Goal: Task Accomplishment & Management: Complete application form

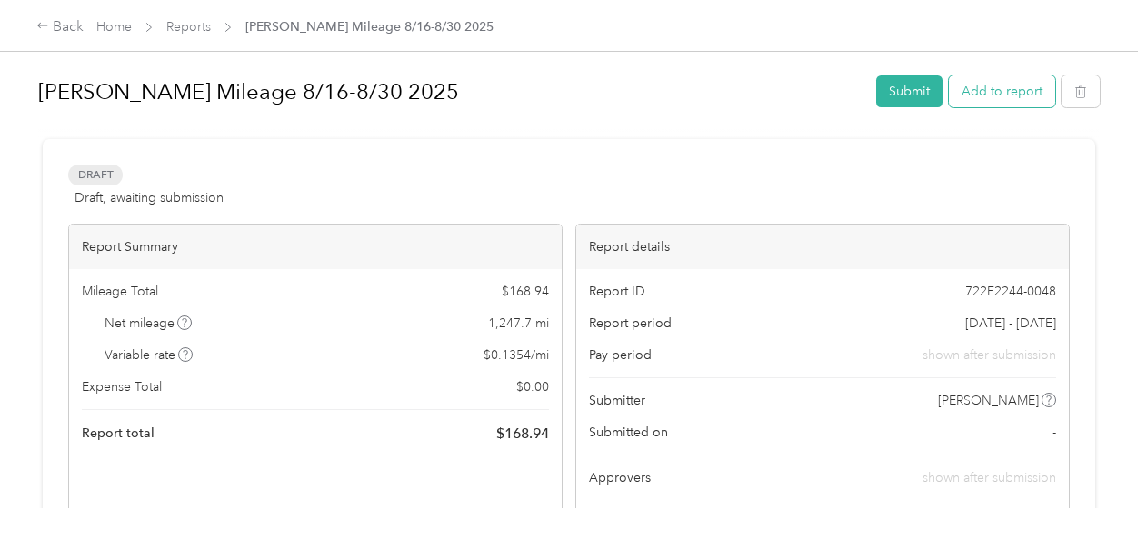
click at [976, 85] on button "Add to report" at bounding box center [1002, 91] width 106 height 32
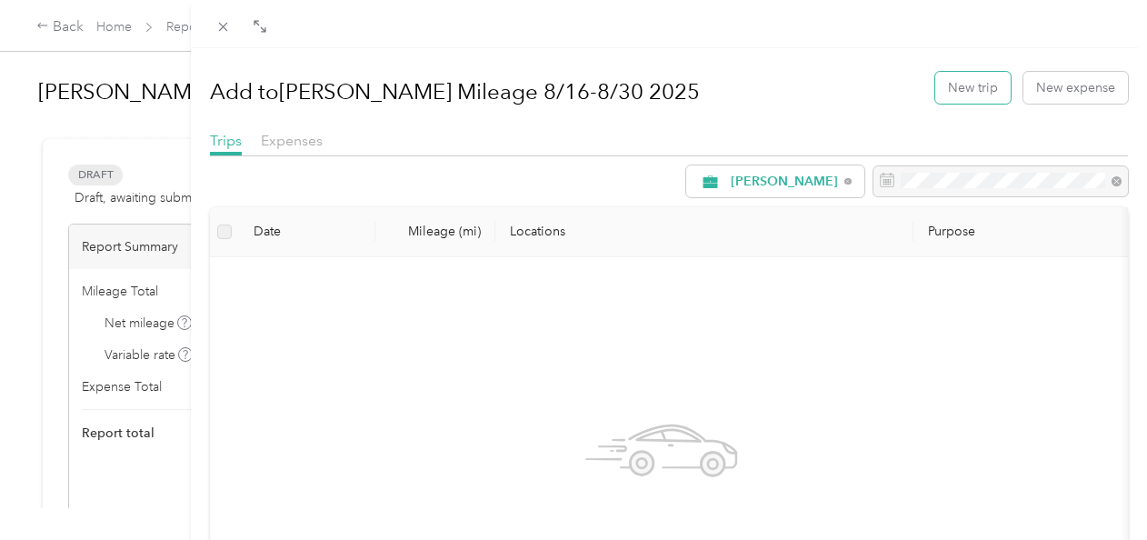
click at [976, 85] on button "New trip" at bounding box center [972, 88] width 75 height 32
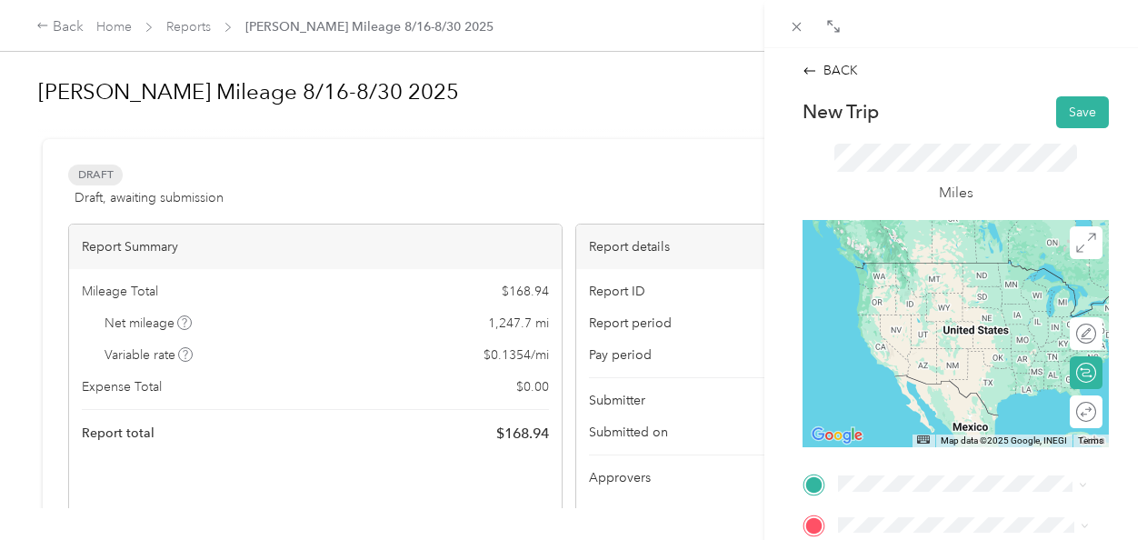
click at [929, 264] on span "[STREET_ADDRESS][US_STATE]" at bounding box center [963, 262] width 182 height 16
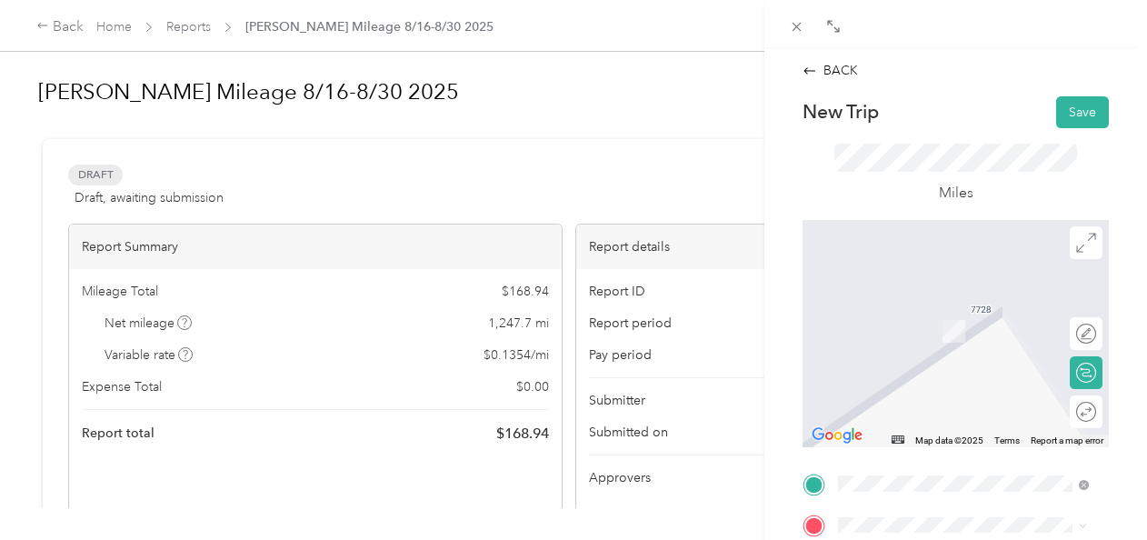
click at [949, 396] on div "TEAM Rouses Market [STREET_ADDRESS]" at bounding box center [947, 375] width 151 height 45
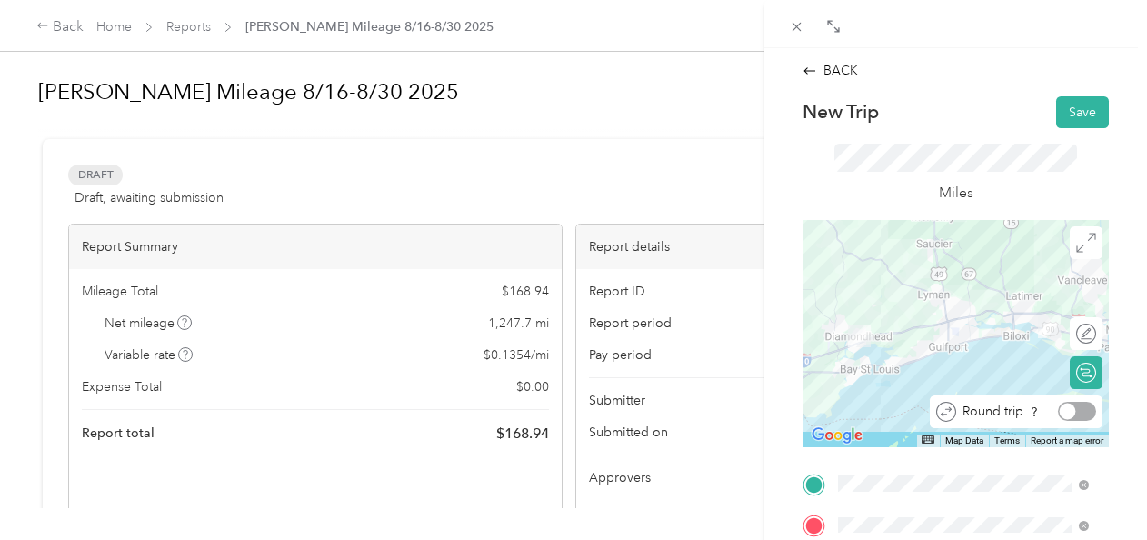
click at [1063, 411] on div at bounding box center [1077, 411] width 38 height 19
drag, startPoint x: 1140, startPoint y: 296, endPoint x: 623, endPoint y: 113, distance: 547.8
click at [623, 113] on div "BACK New Trip Save This trip cannot be edited because it is either under review…" at bounding box center [573, 270] width 1147 height 540
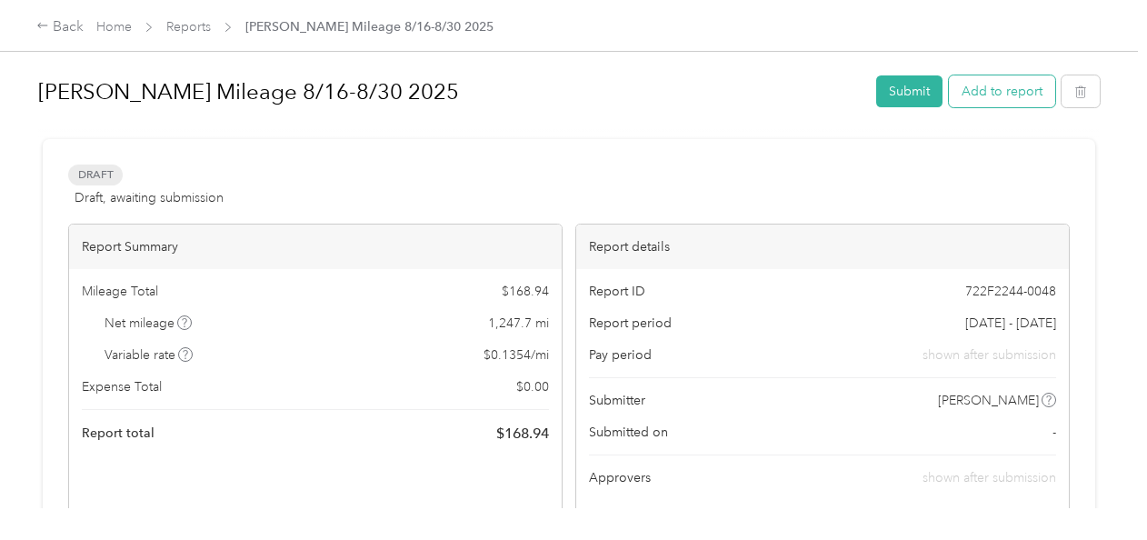
click at [981, 88] on button "Add to report" at bounding box center [1002, 91] width 106 height 32
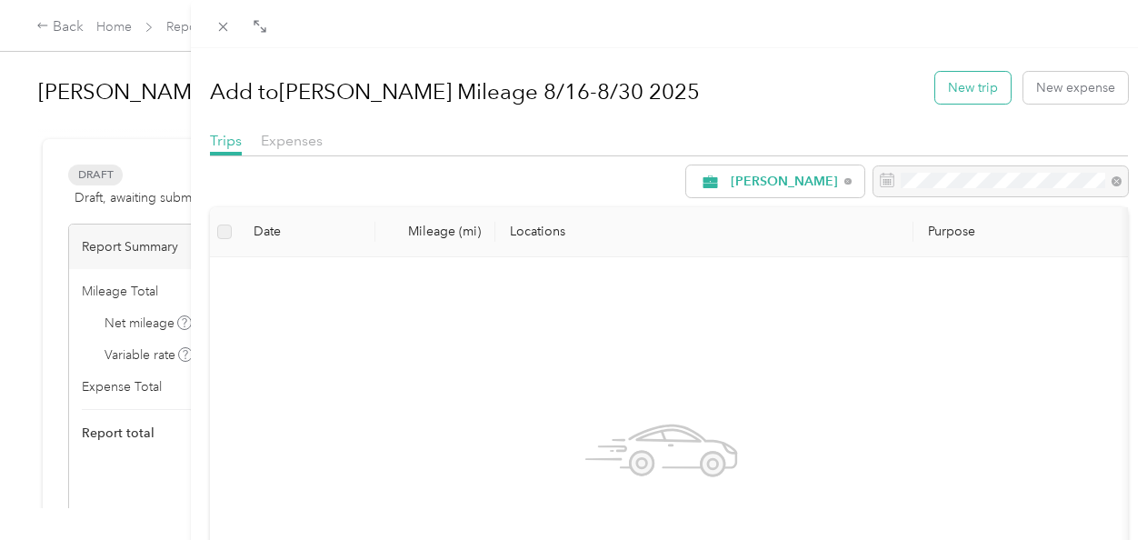
click at [965, 89] on button "New trip" at bounding box center [972, 88] width 75 height 32
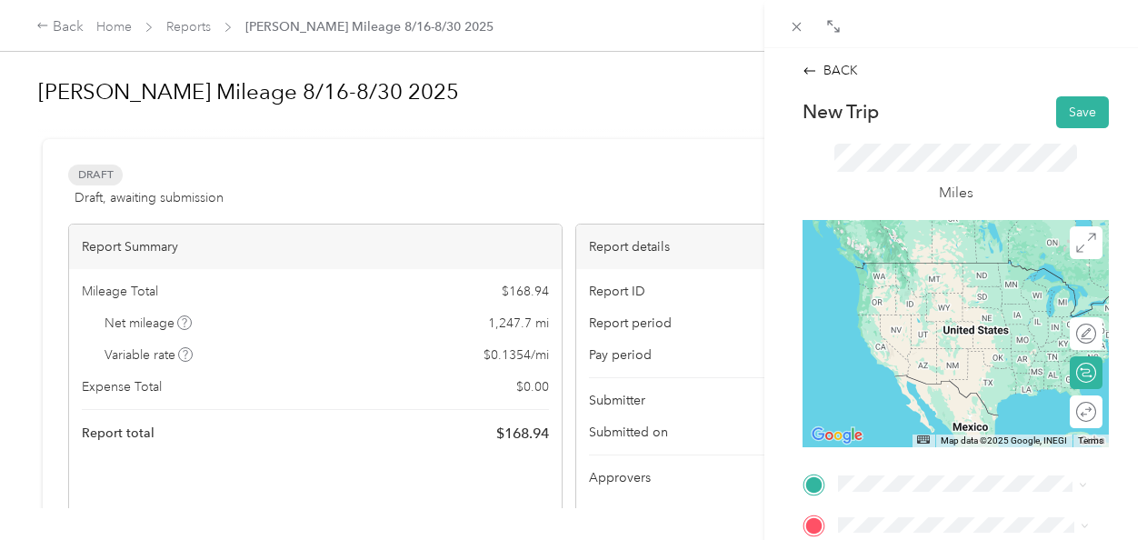
click at [929, 271] on span "[STREET_ADDRESS][US_STATE]" at bounding box center [963, 262] width 182 height 16
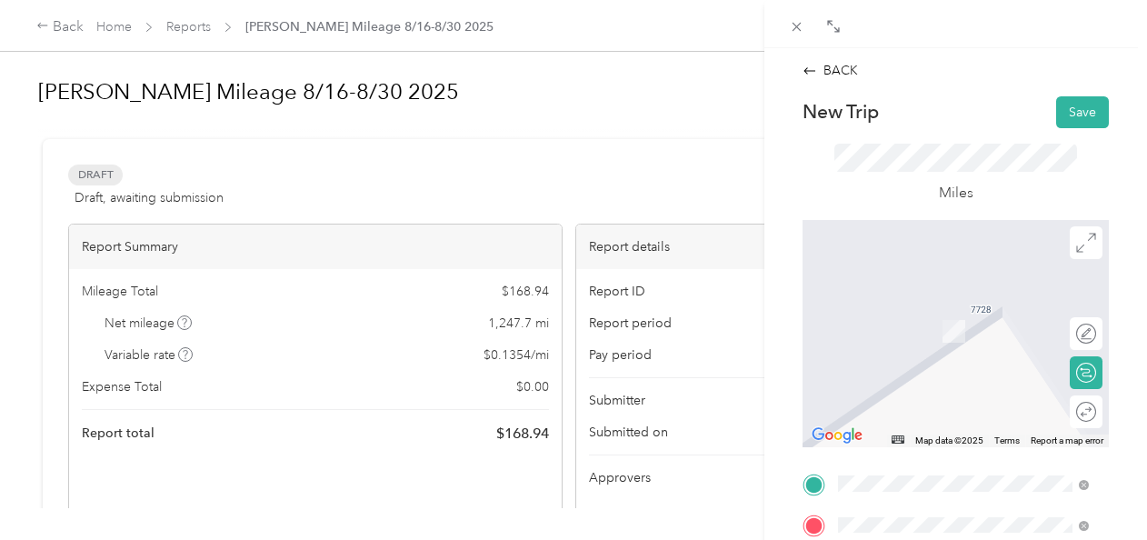
click at [938, 395] on span "[STREET_ADDRESS]" at bounding box center [929, 387] width 115 height 15
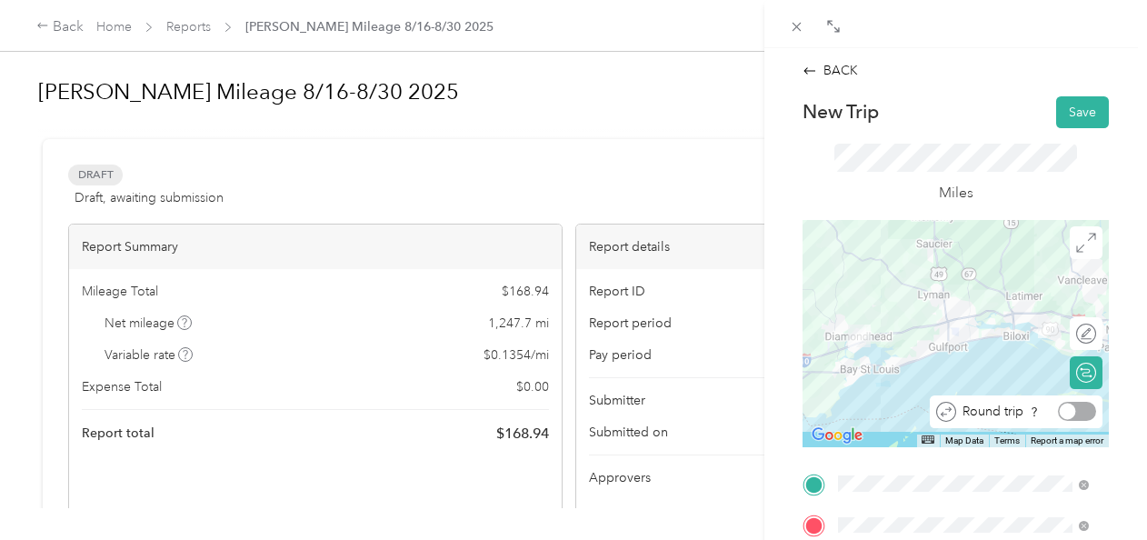
click at [1067, 417] on div at bounding box center [1077, 411] width 38 height 19
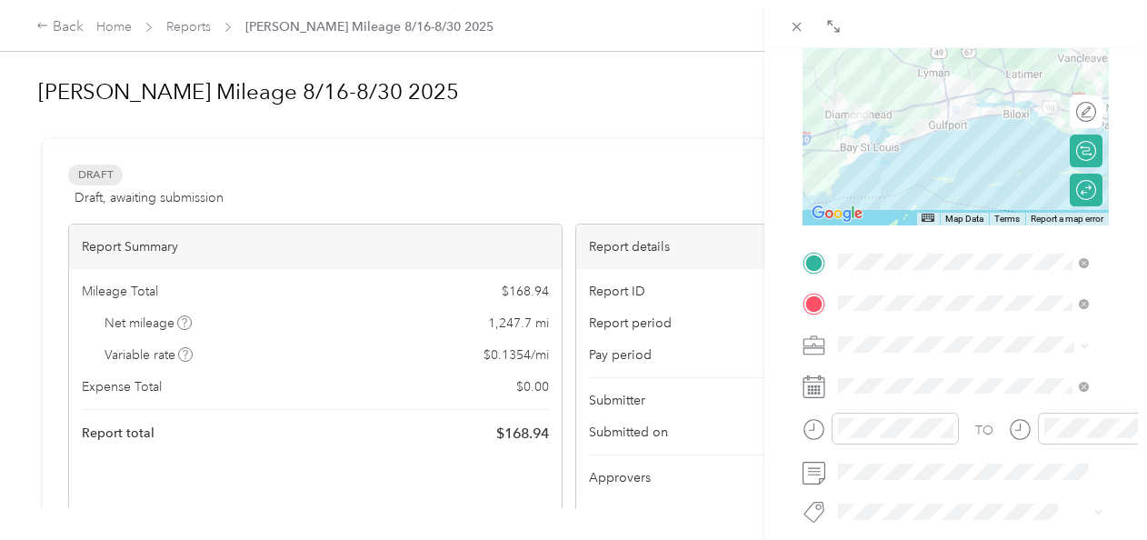
scroll to position [233, 0]
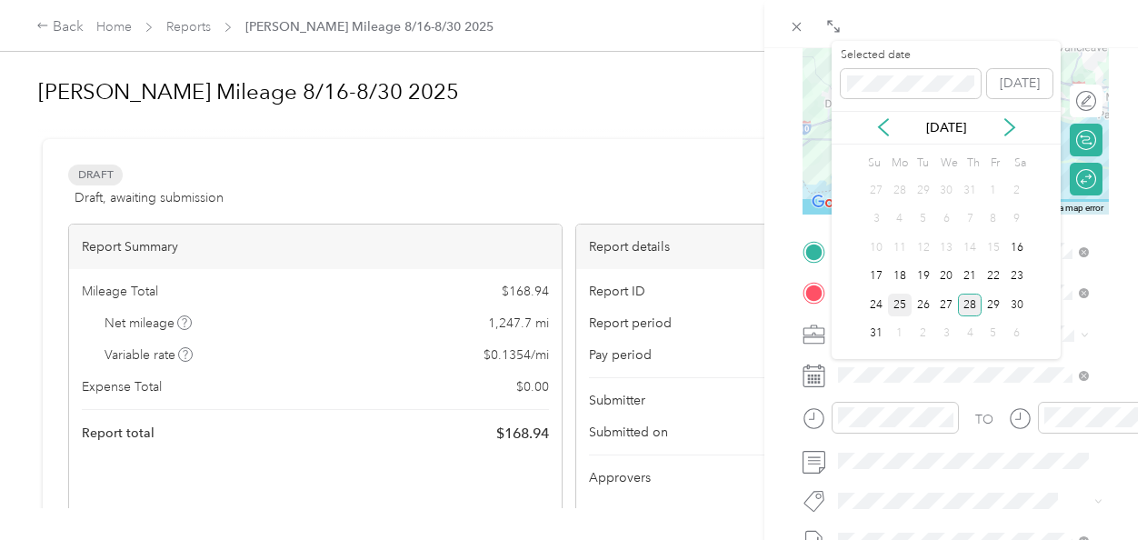
click at [897, 299] on div "25" at bounding box center [900, 305] width 24 height 23
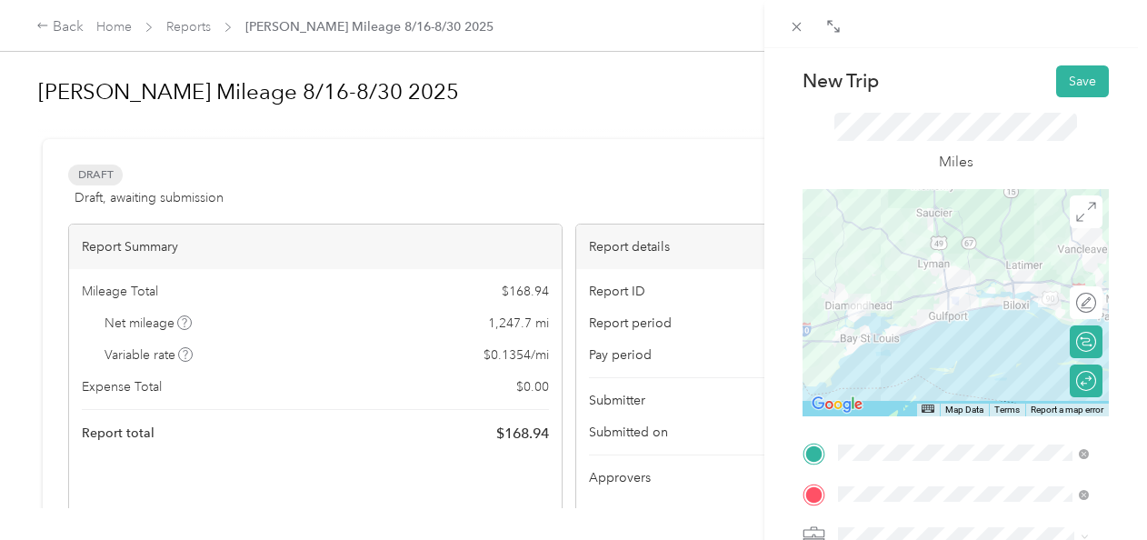
scroll to position [19, 0]
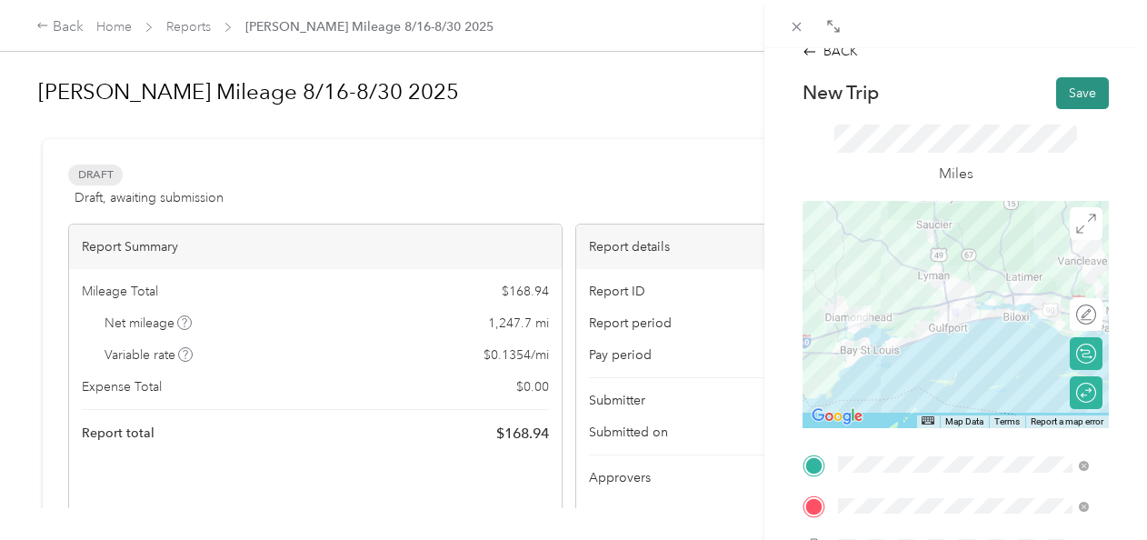
click at [1069, 91] on button "Save" at bounding box center [1082, 93] width 53 height 32
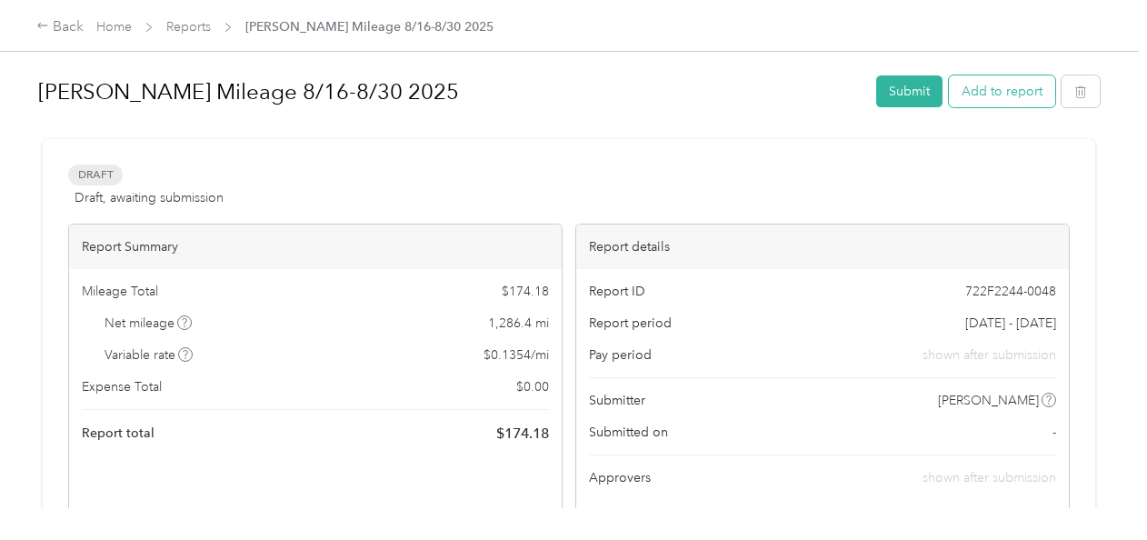
click at [979, 95] on button "Add to report" at bounding box center [1002, 91] width 106 height 32
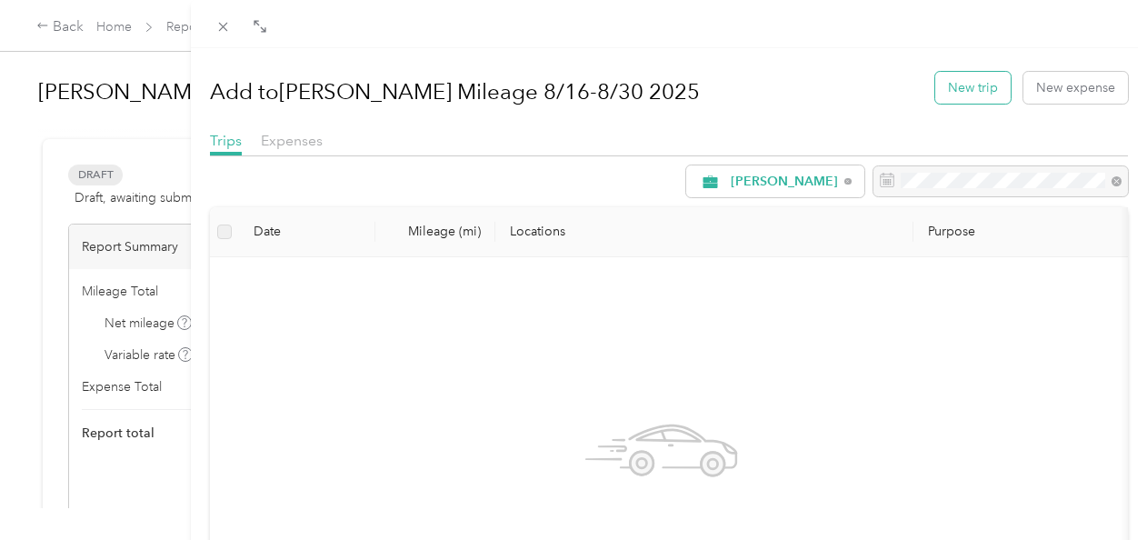
click at [966, 84] on button "New trip" at bounding box center [972, 88] width 75 height 32
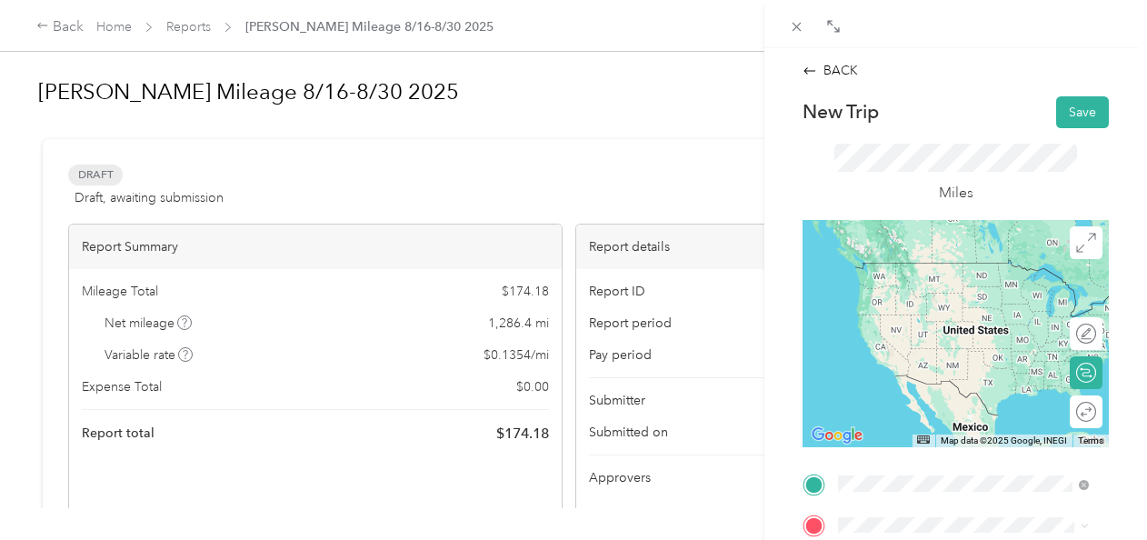
click at [931, 271] on span "[STREET_ADDRESS][US_STATE]" at bounding box center [963, 262] width 182 height 16
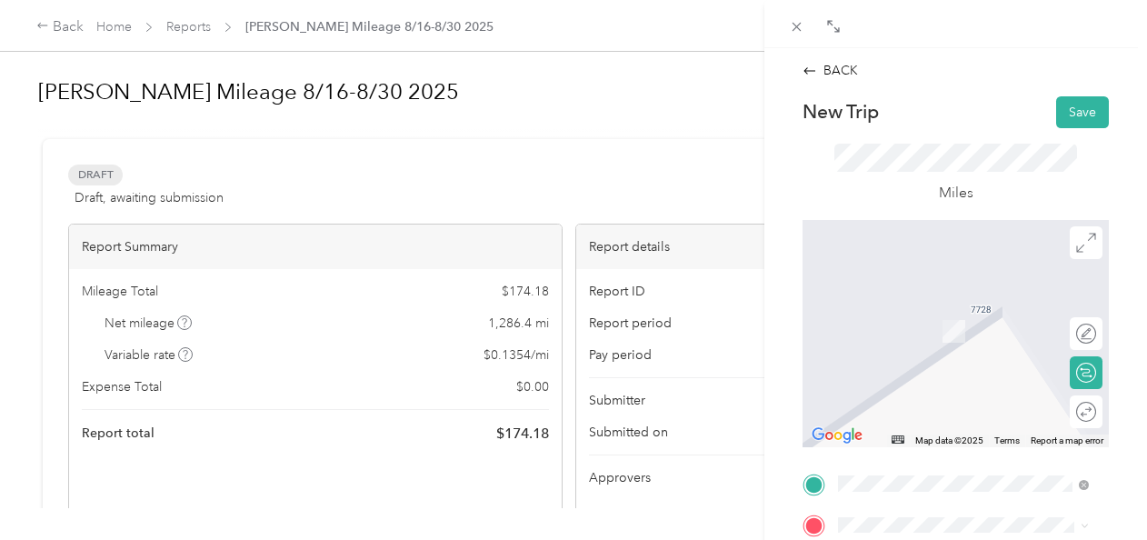
click at [988, 380] on span "[STREET_ADDRESS]" at bounding box center [929, 378] width 115 height 15
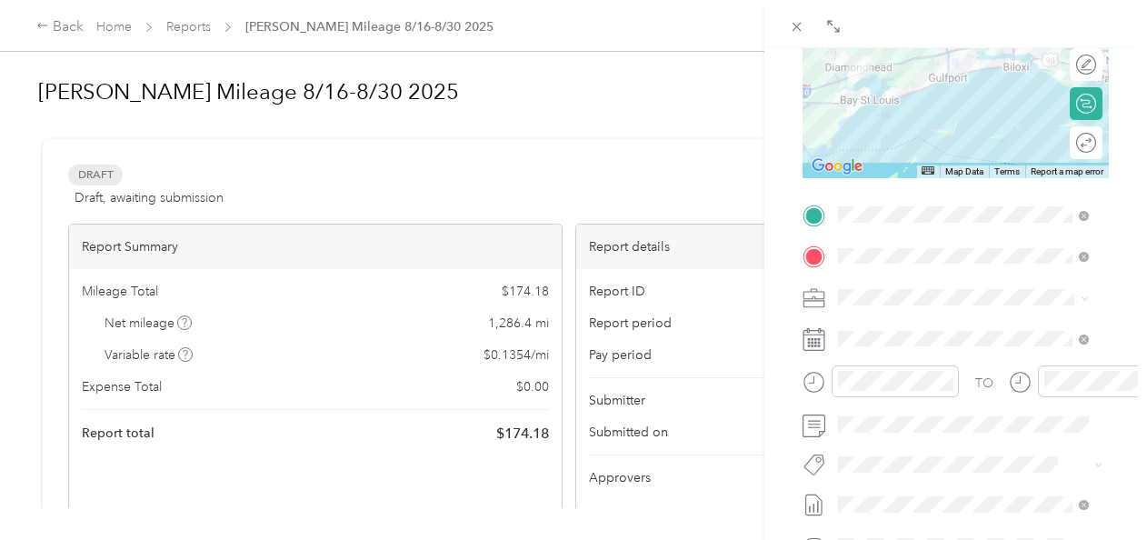
scroll to position [272, 0]
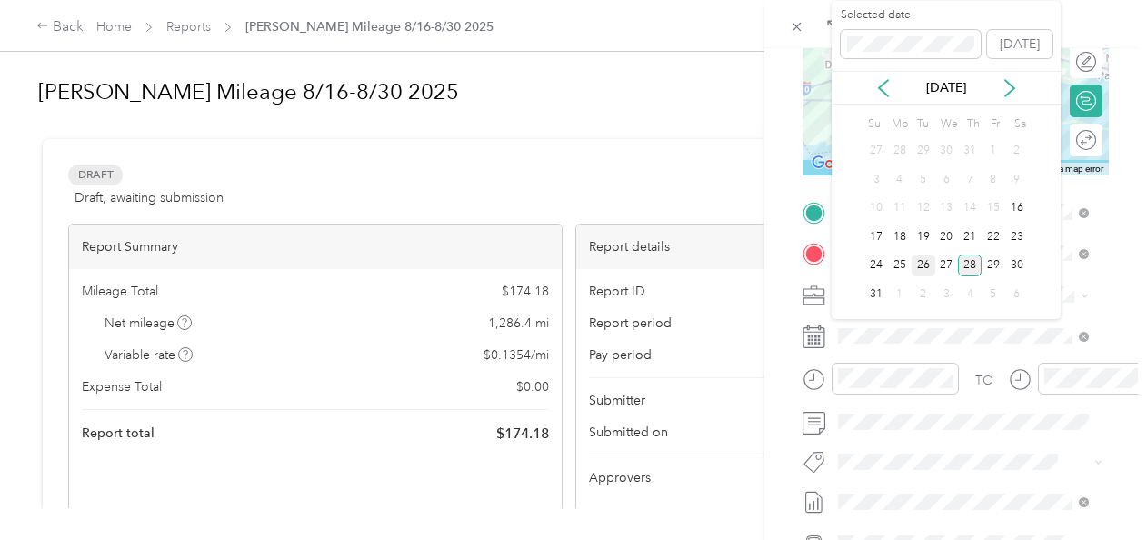
click at [925, 262] on div "26" at bounding box center [923, 265] width 24 height 23
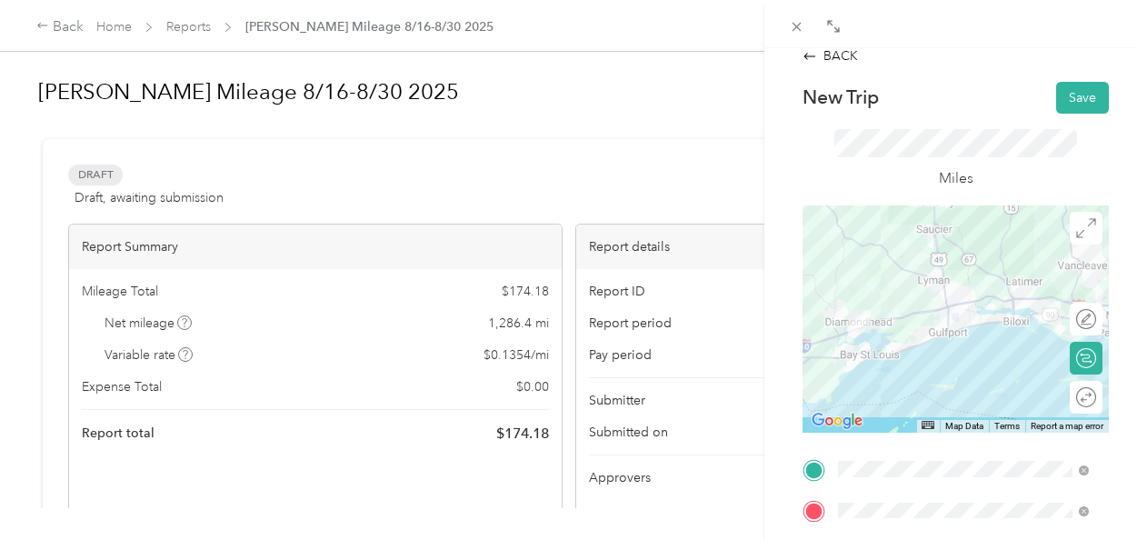
scroll to position [0, 0]
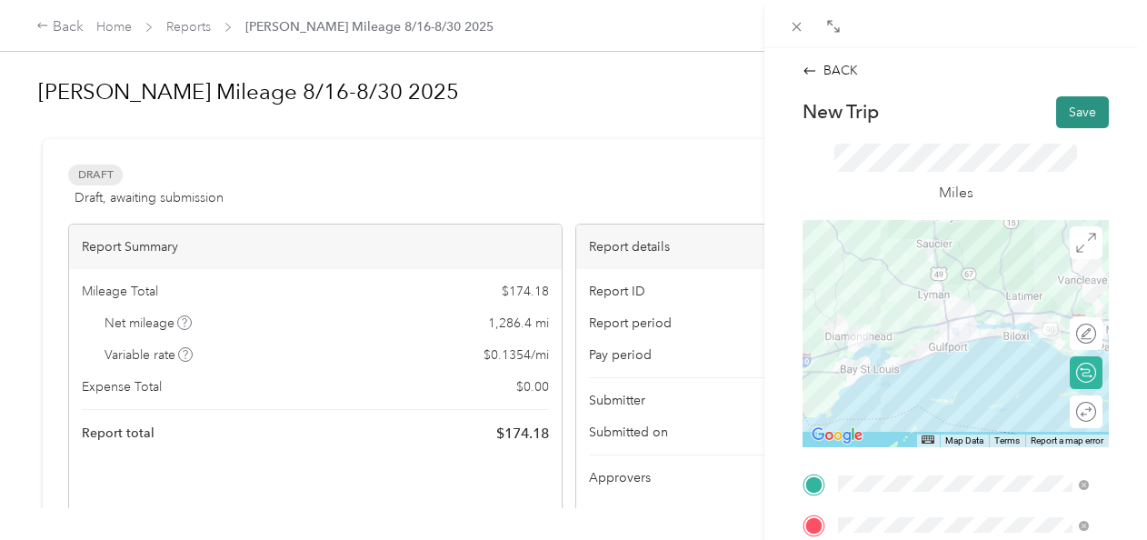
click at [1081, 110] on button "Save" at bounding box center [1082, 112] width 53 height 32
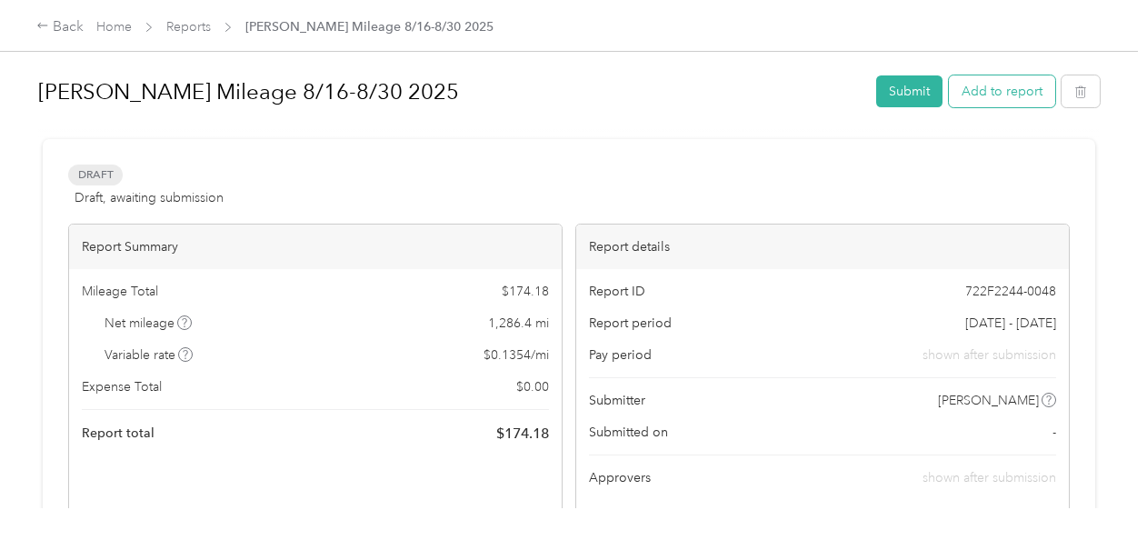
click at [980, 93] on button "Add to report" at bounding box center [1002, 91] width 106 height 32
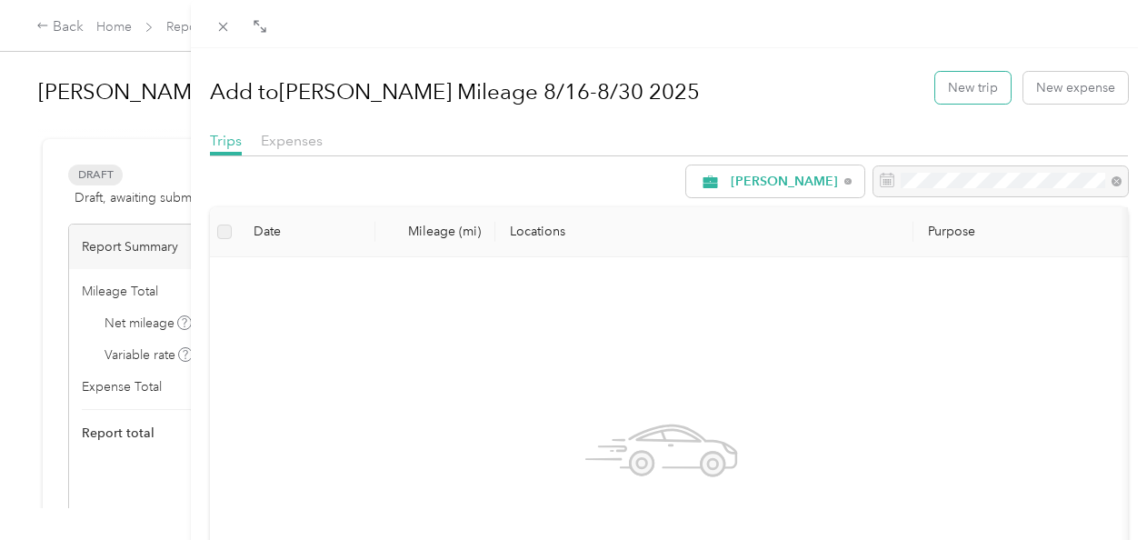
click at [980, 93] on button "New trip" at bounding box center [972, 88] width 75 height 32
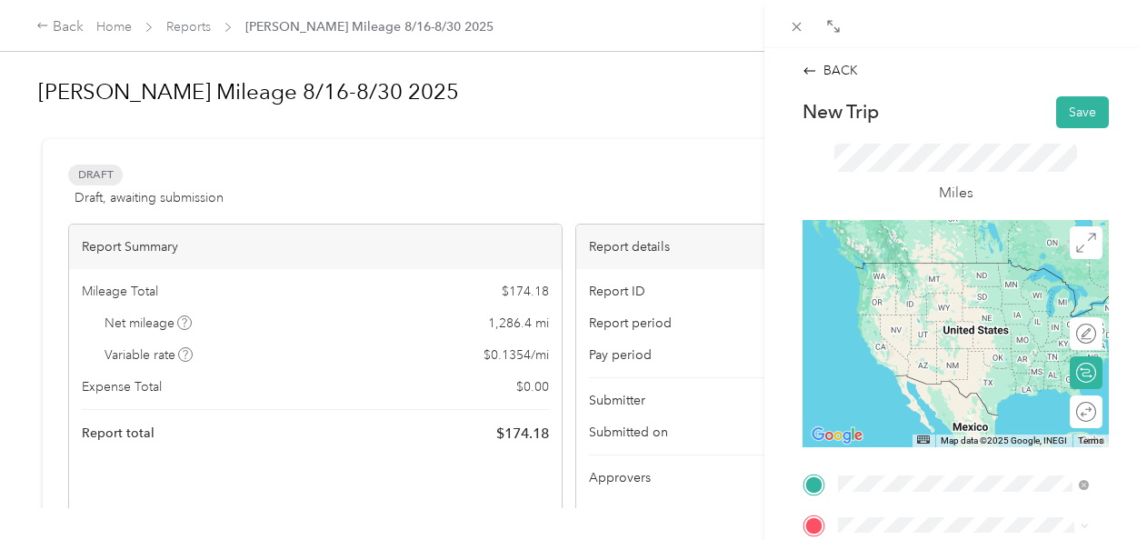
click at [935, 271] on span "[STREET_ADDRESS][US_STATE]" at bounding box center [963, 262] width 182 height 16
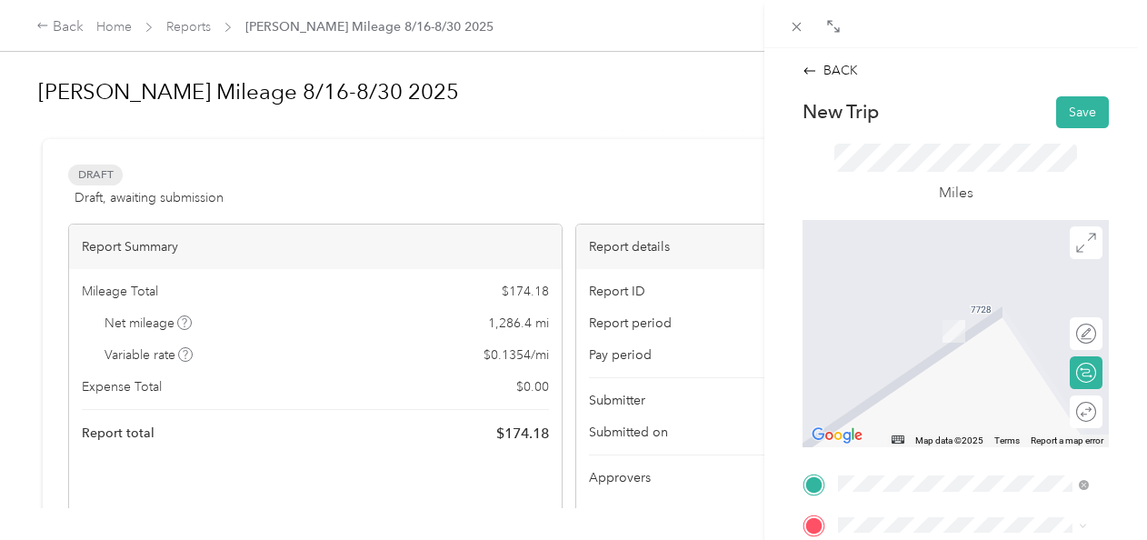
click at [911, 448] on div "TEAM Rouses Market [STREET_ADDRESS][PERSON_NAME]" at bounding box center [977, 416] width 210 height 64
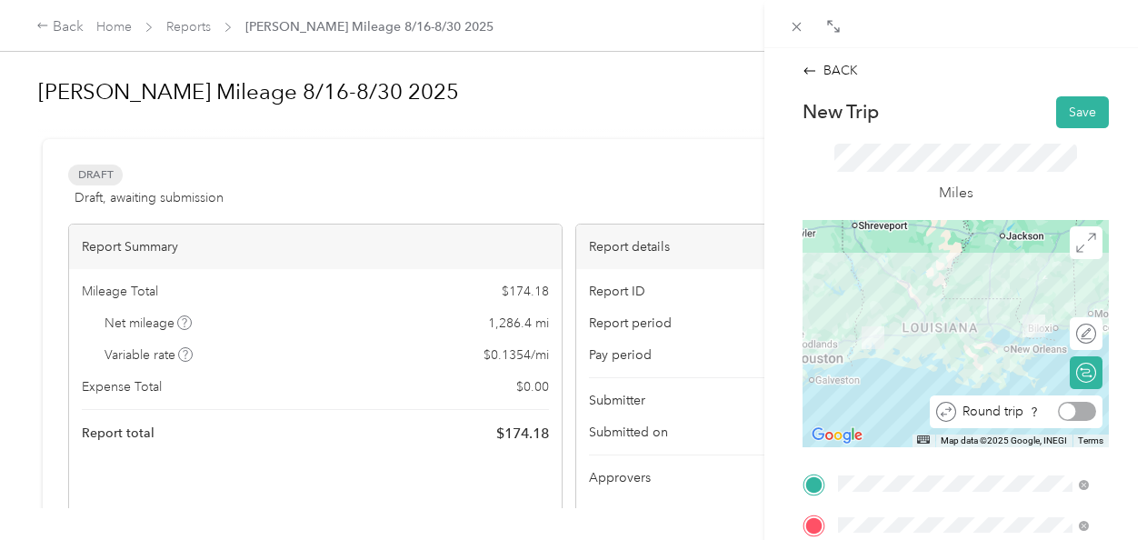
click at [1070, 403] on div at bounding box center [1077, 411] width 38 height 19
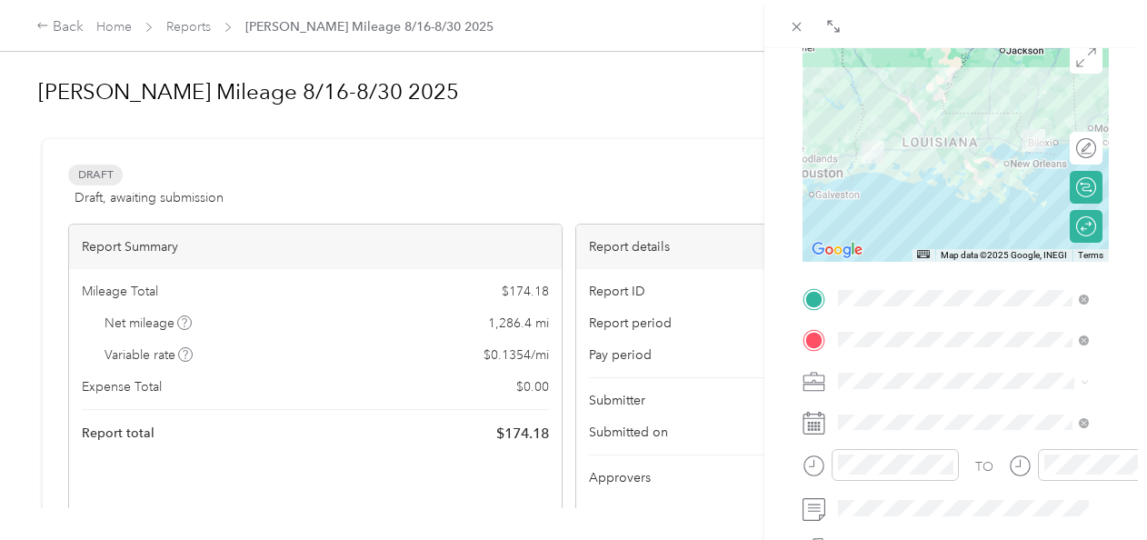
scroll to position [287, 0]
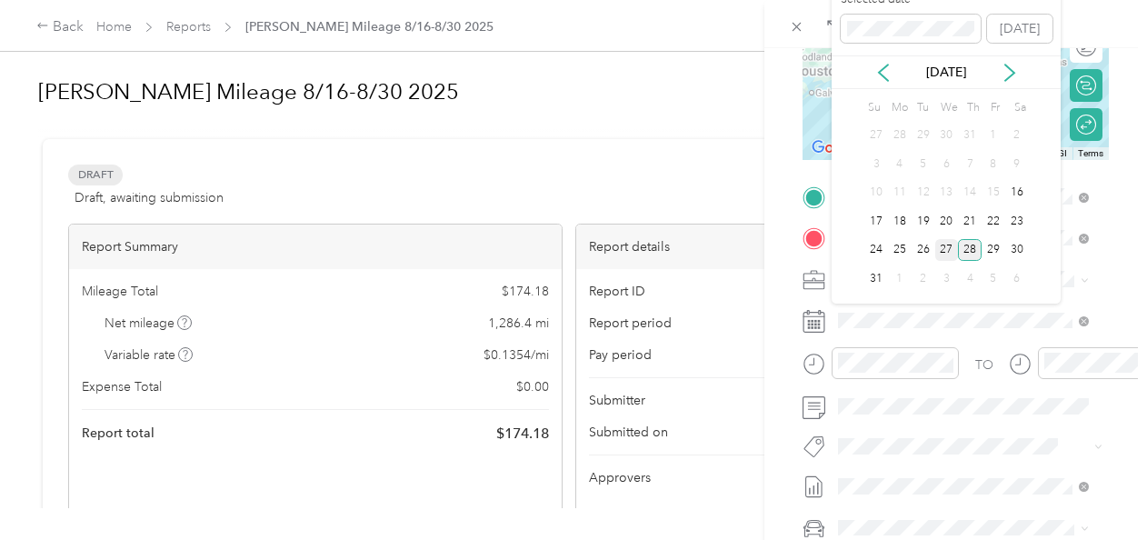
click at [945, 244] on div "27" at bounding box center [947, 250] width 24 height 23
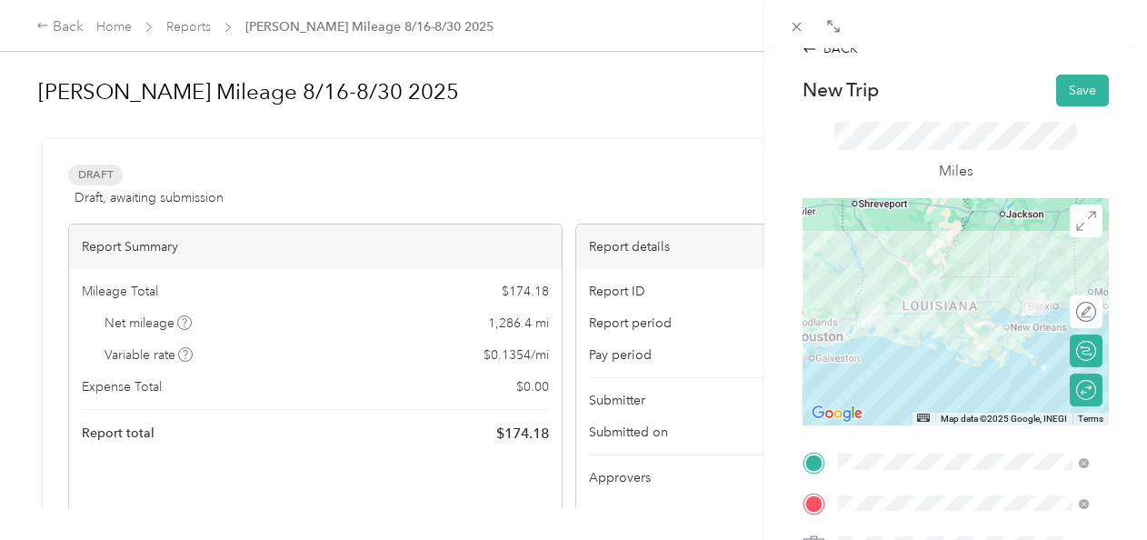
scroll to position [24, 0]
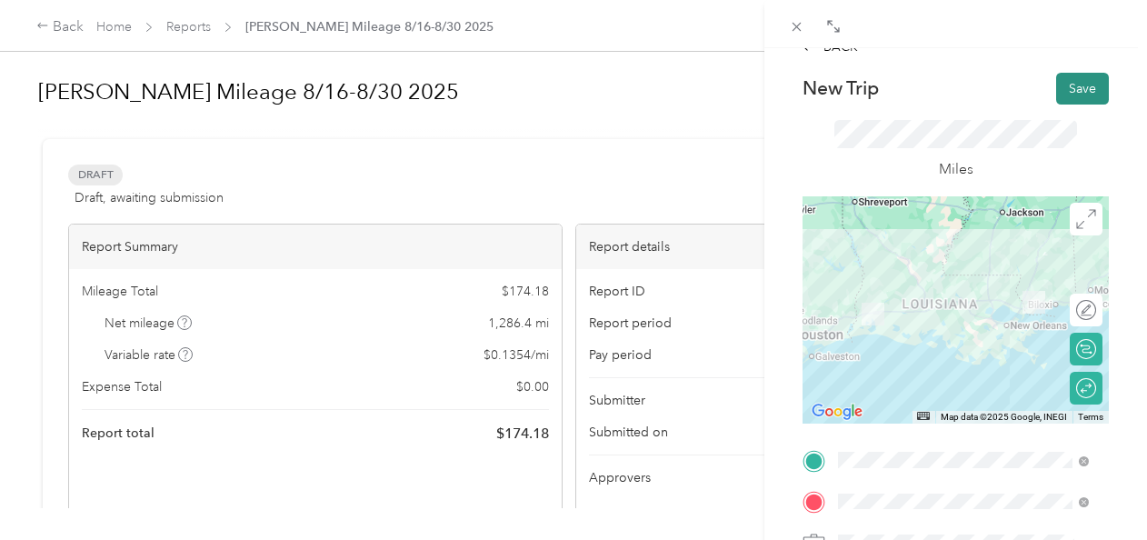
click at [1076, 88] on button "Save" at bounding box center [1082, 89] width 53 height 32
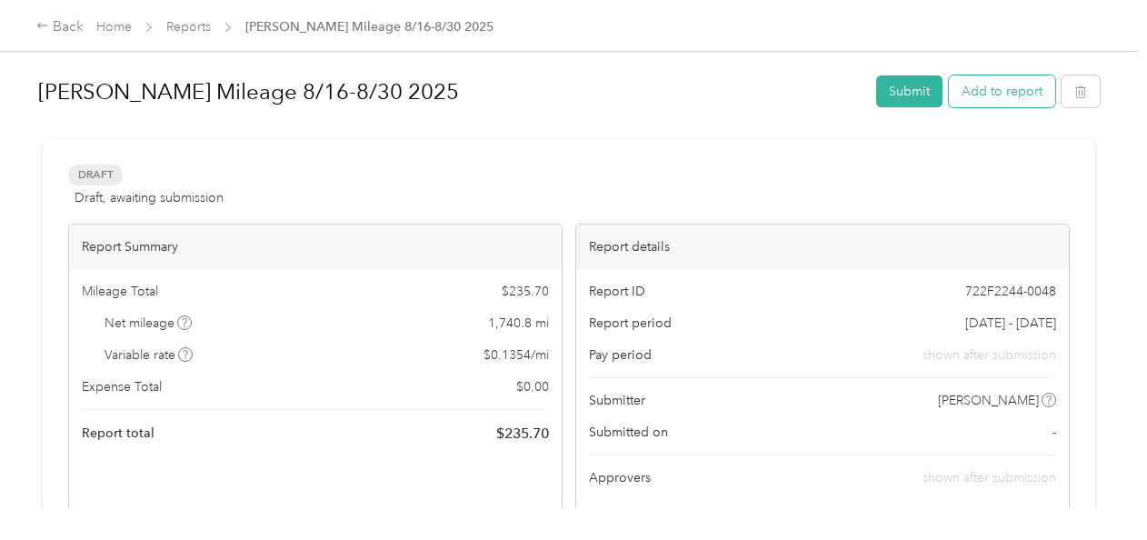
click at [991, 91] on button "Add to report" at bounding box center [1002, 91] width 106 height 32
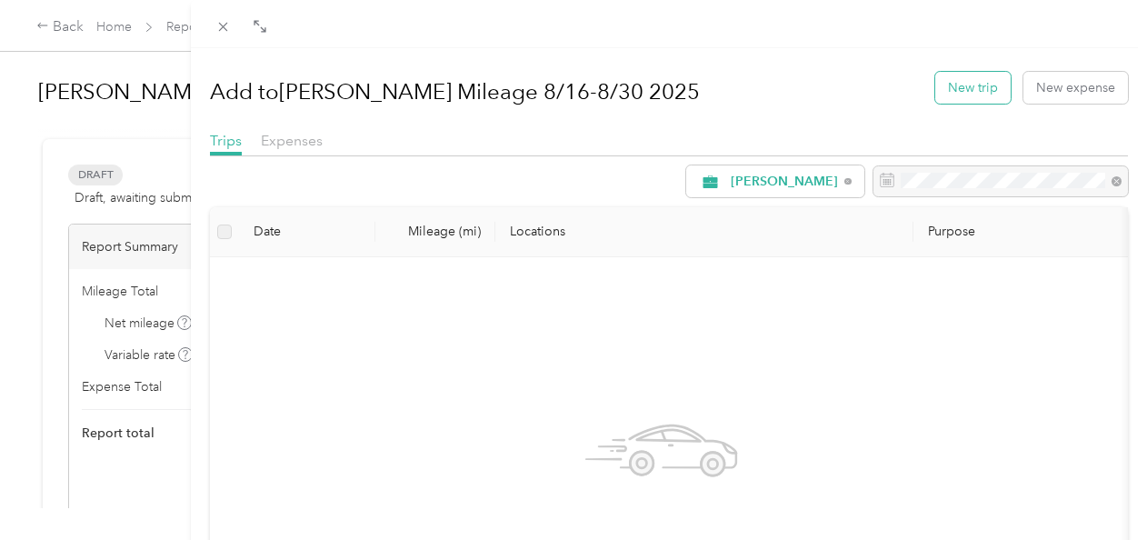
click at [970, 91] on button "New trip" at bounding box center [972, 88] width 75 height 32
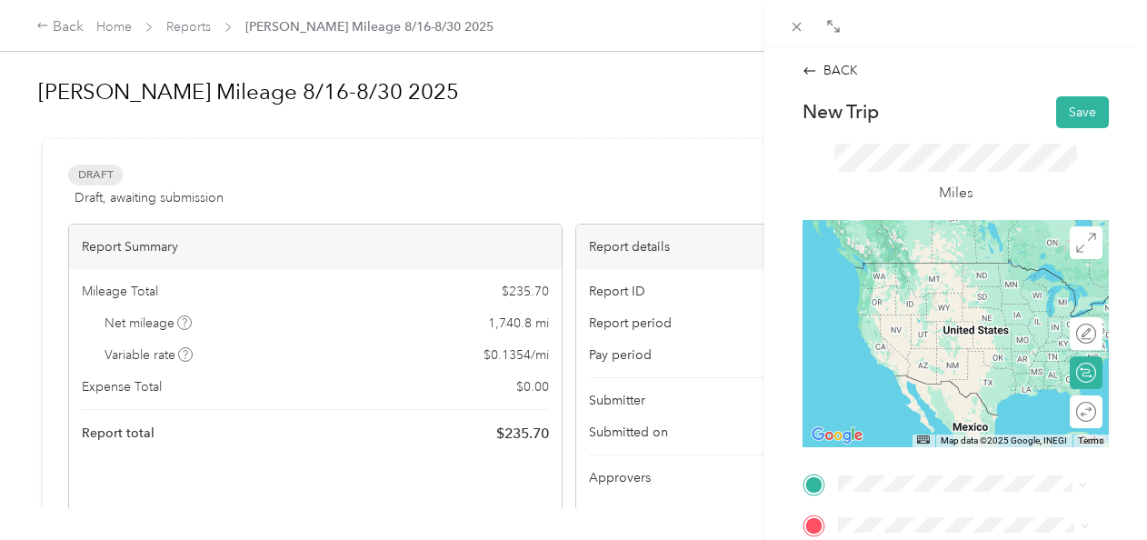
click at [916, 271] on span "[STREET_ADDRESS][US_STATE]" at bounding box center [963, 262] width 182 height 16
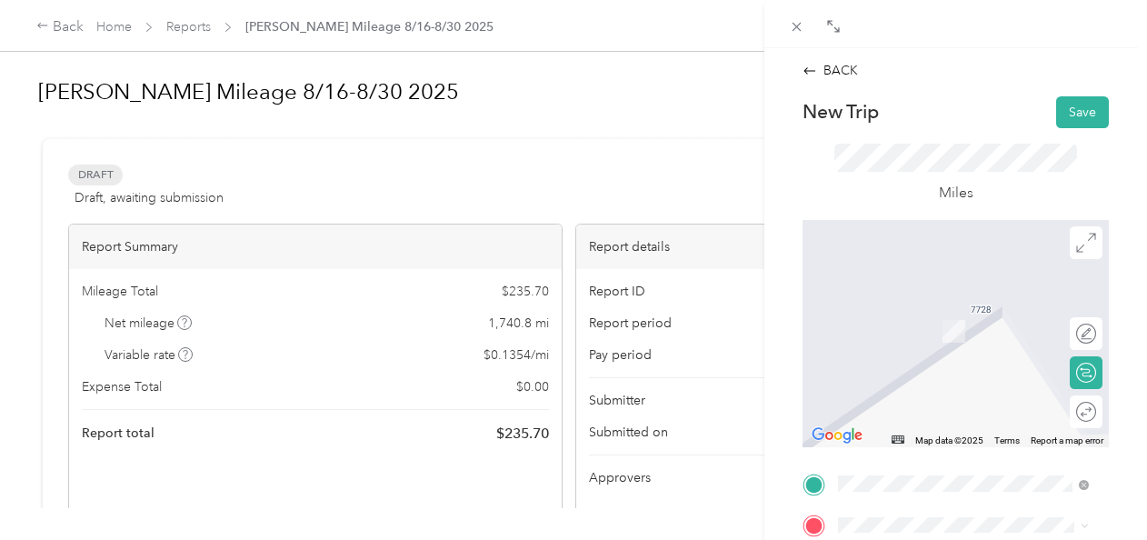
click at [910, 304] on span "Rouses [PERSON_NAME], [US_STATE][GEOGRAPHIC_DATA], [GEOGRAPHIC_DATA]" at bounding box center [977, 314] width 210 height 48
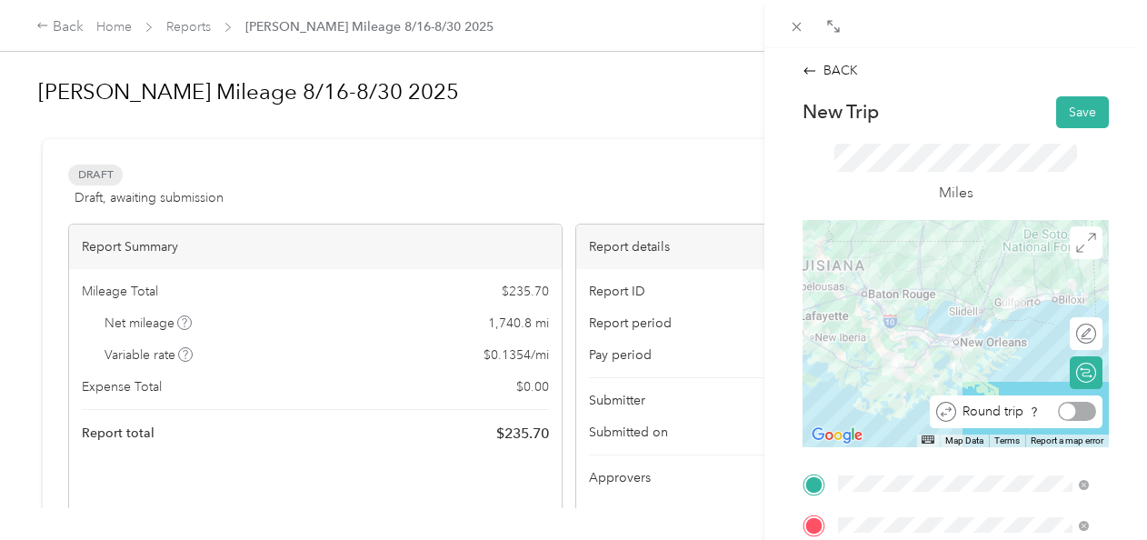
click at [1065, 409] on div at bounding box center [1077, 411] width 38 height 19
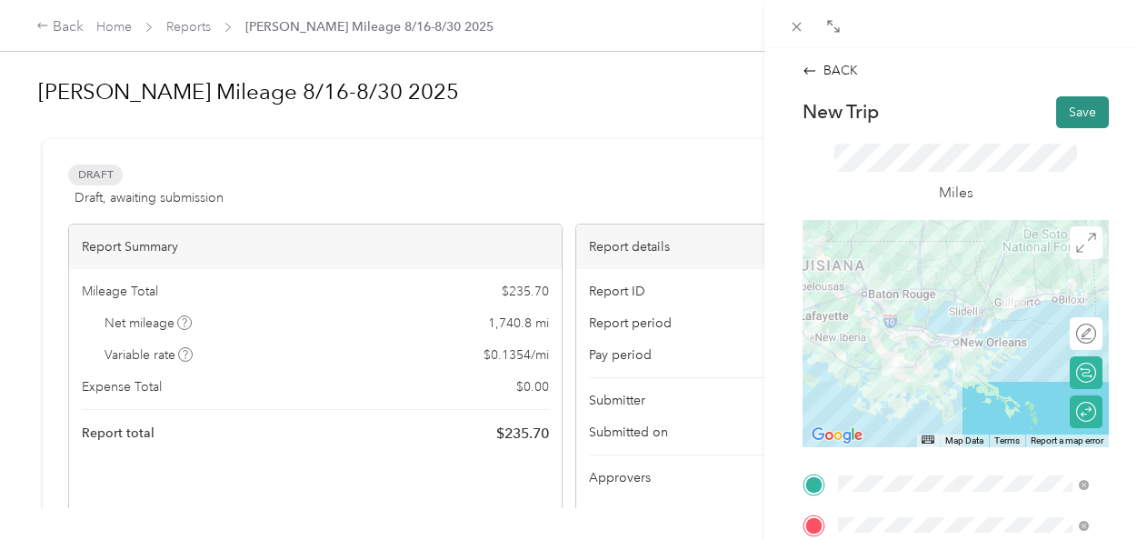
click at [1073, 118] on button "Save" at bounding box center [1082, 112] width 53 height 32
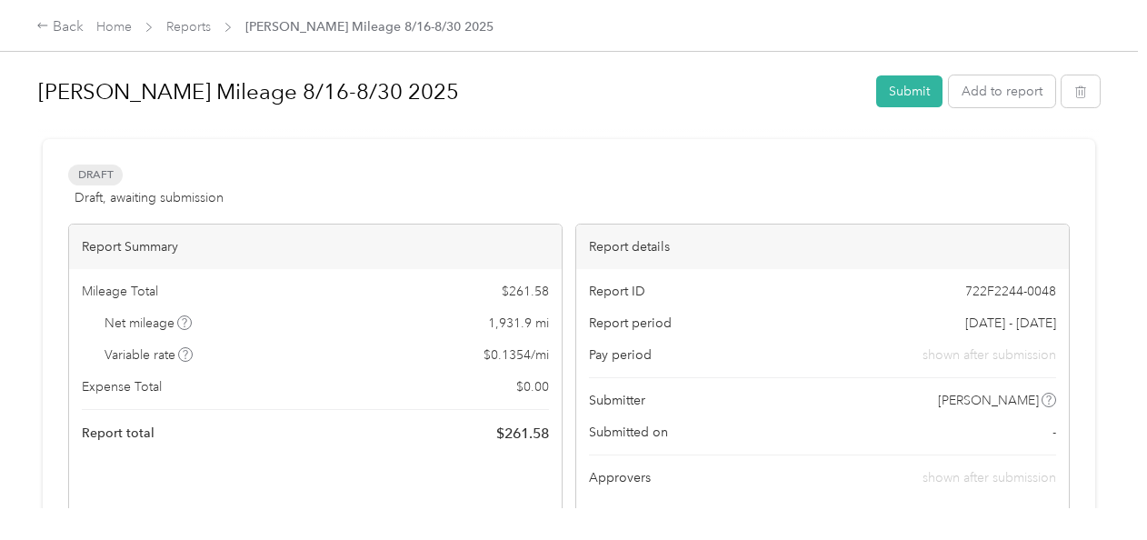
click at [14, 189] on div "[PERSON_NAME] Mileage 8/16-8/30 2025 Submit Add to report Draft Draft, awaiting…" at bounding box center [569, 254] width 1138 height 508
